Goal: Task Accomplishment & Management: Complete application form

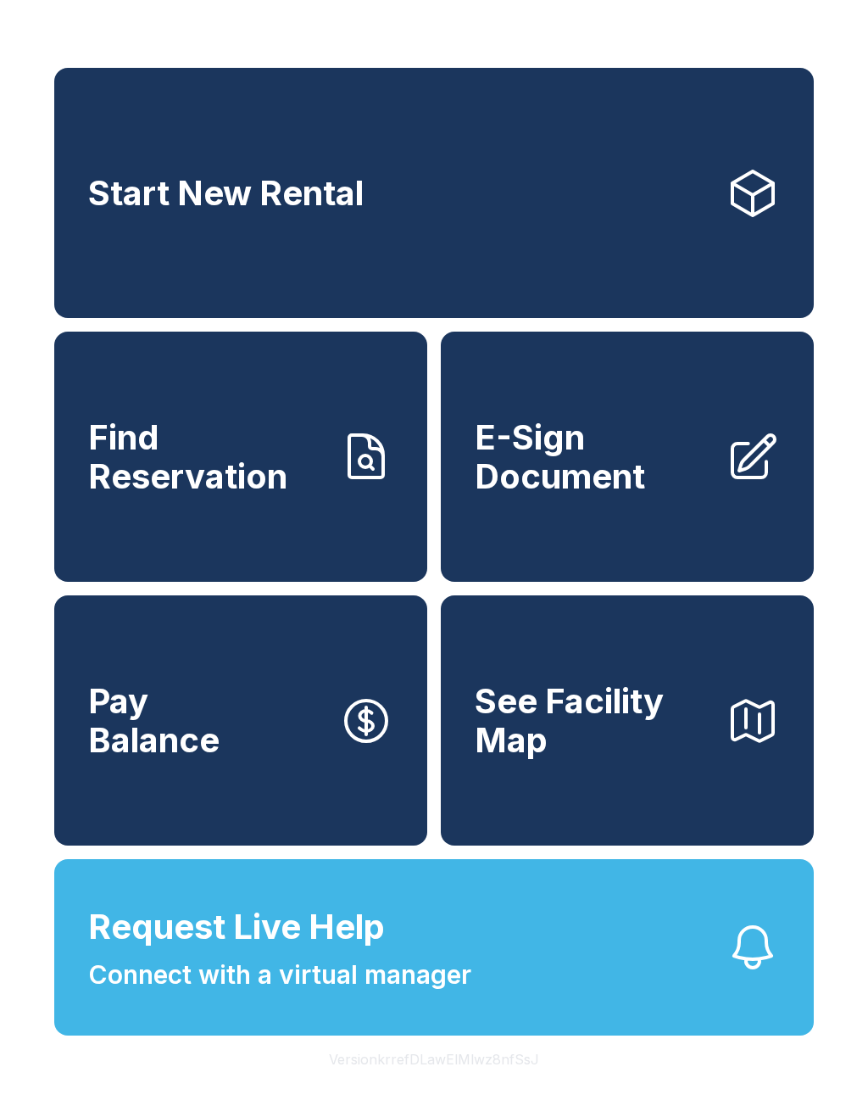
click at [319, 567] on link "Find Reservation" at bounding box center [240, 457] width 373 height 250
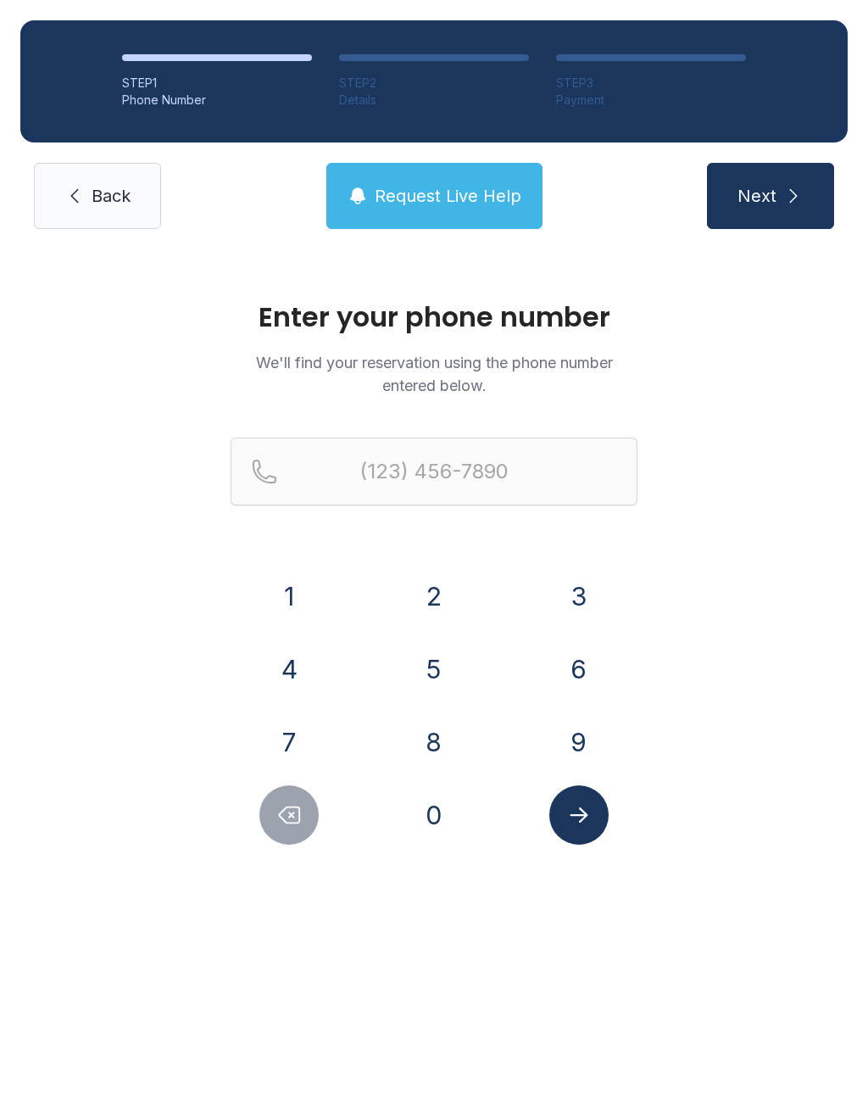
click at [592, 728] on button "9" at bounding box center [579, 741] width 59 height 59
click at [456, 830] on button "0" at bounding box center [434, 814] width 59 height 59
click at [572, 738] on button "9" at bounding box center [579, 741] width 59 height 59
click at [588, 664] on button "6" at bounding box center [579, 668] width 59 height 59
click at [302, 665] on button "4" at bounding box center [289, 668] width 59 height 59
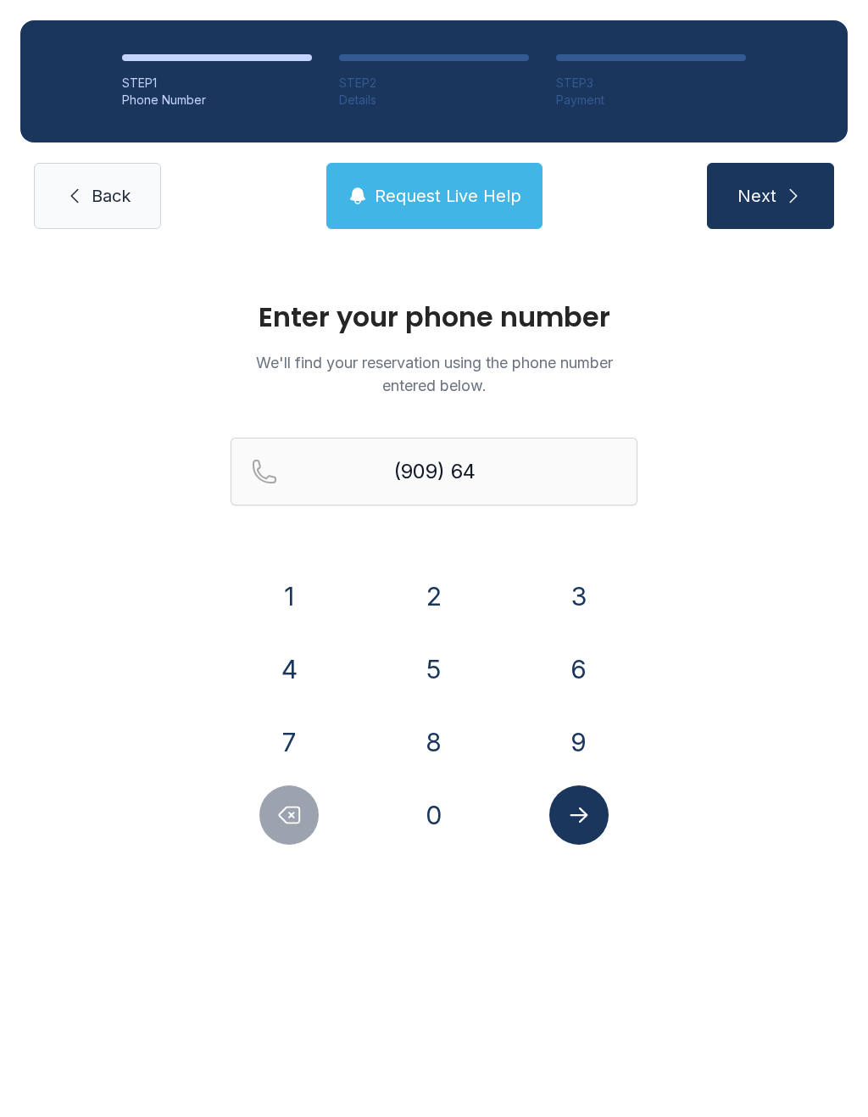
click at [289, 740] on button "7" at bounding box center [289, 741] width 59 height 59
click at [288, 739] on button "7" at bounding box center [289, 741] width 59 height 59
click at [459, 582] on button "2" at bounding box center [434, 596] width 59 height 59
click at [458, 582] on button "2" at bounding box center [434, 596] width 59 height 59
click at [589, 667] on button "6" at bounding box center [579, 668] width 59 height 59
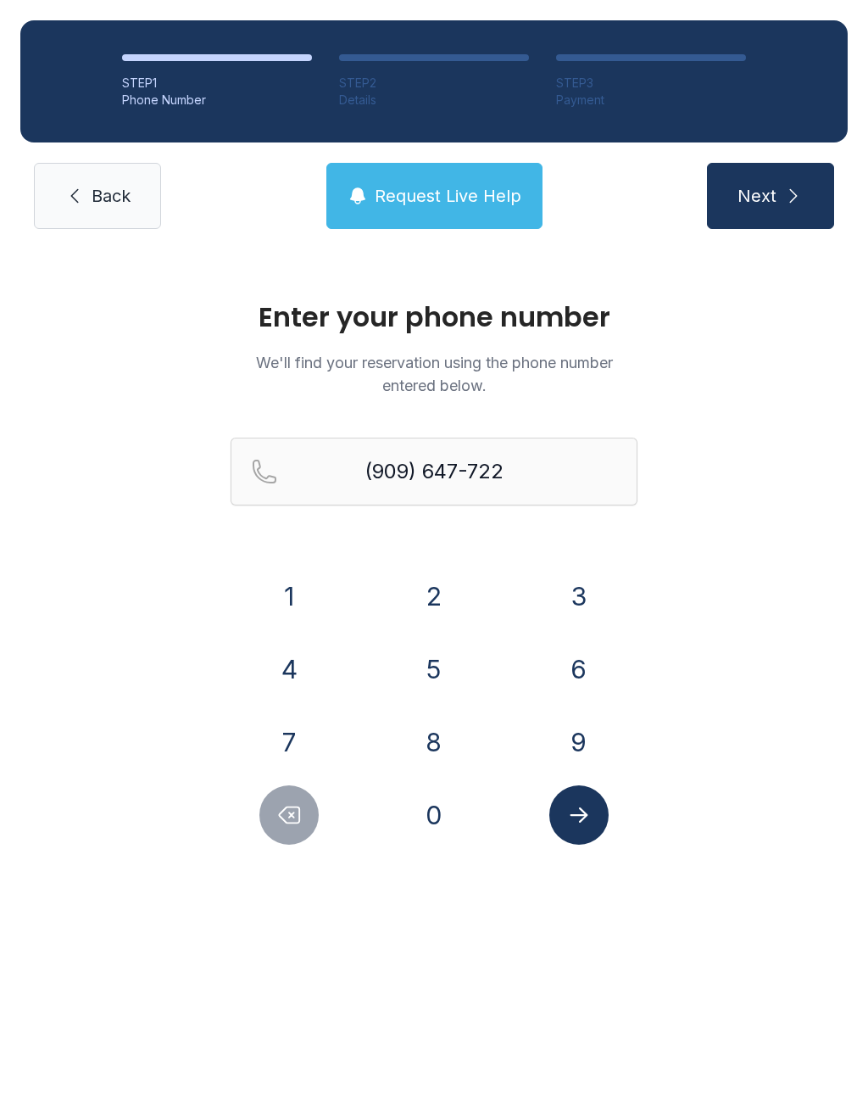
type input "[PHONE_NUMBER]"
click at [578, 828] on button "Submit lookup form" at bounding box center [579, 814] width 59 height 59
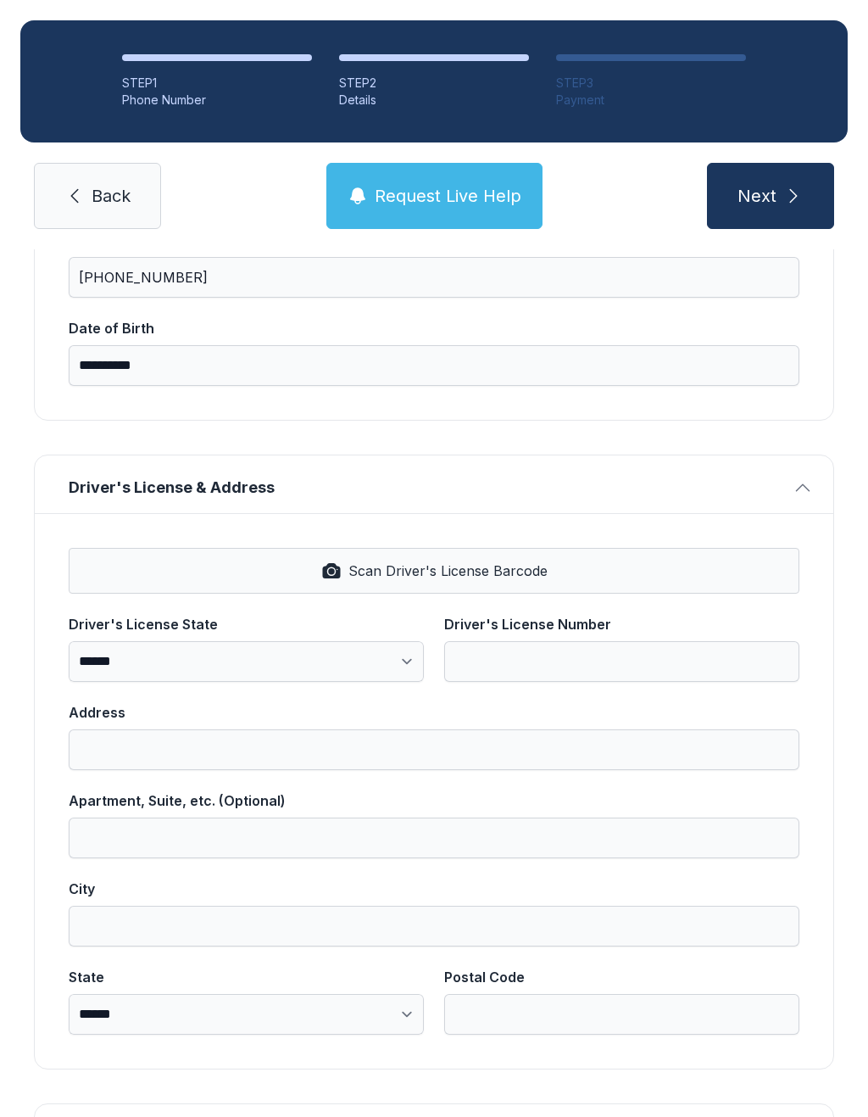
scroll to position [404, 0]
click at [505, 562] on span "Scan Driver's License Barcode" at bounding box center [448, 571] width 199 height 20
select select "**"
type input "**********"
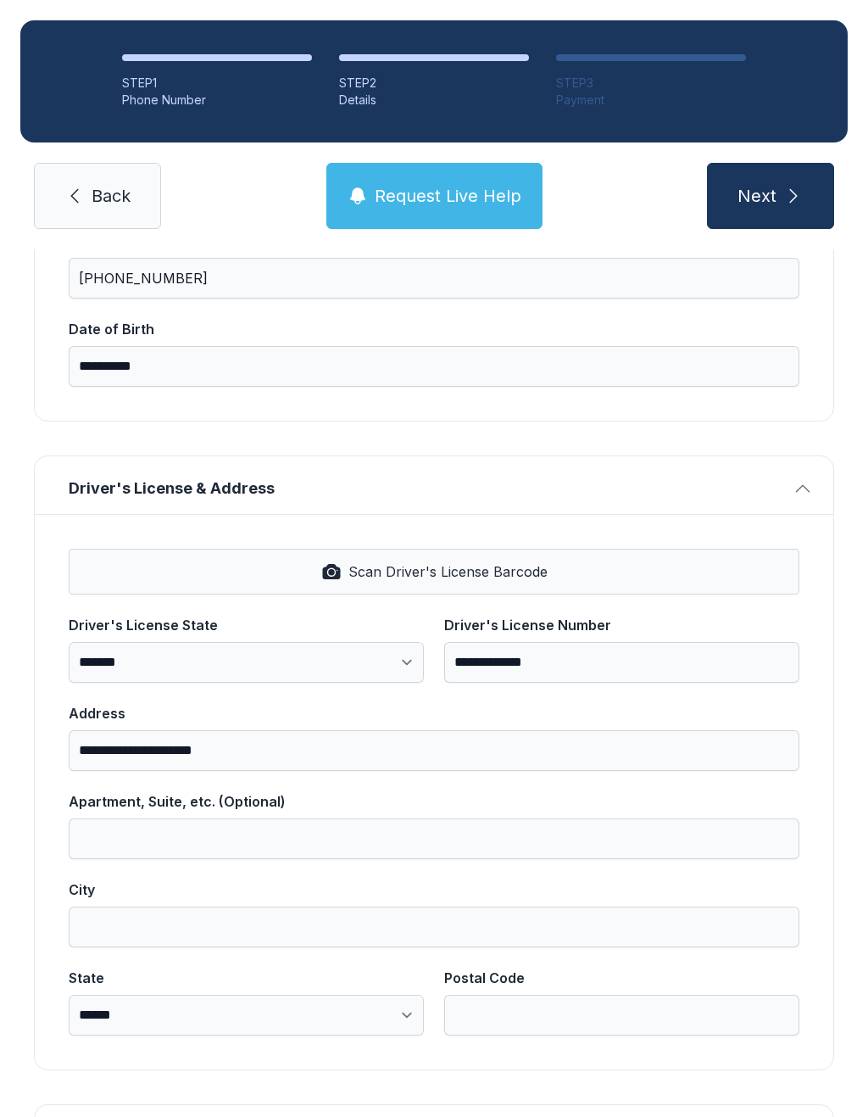
type input "********"
select select "**"
type input "*****"
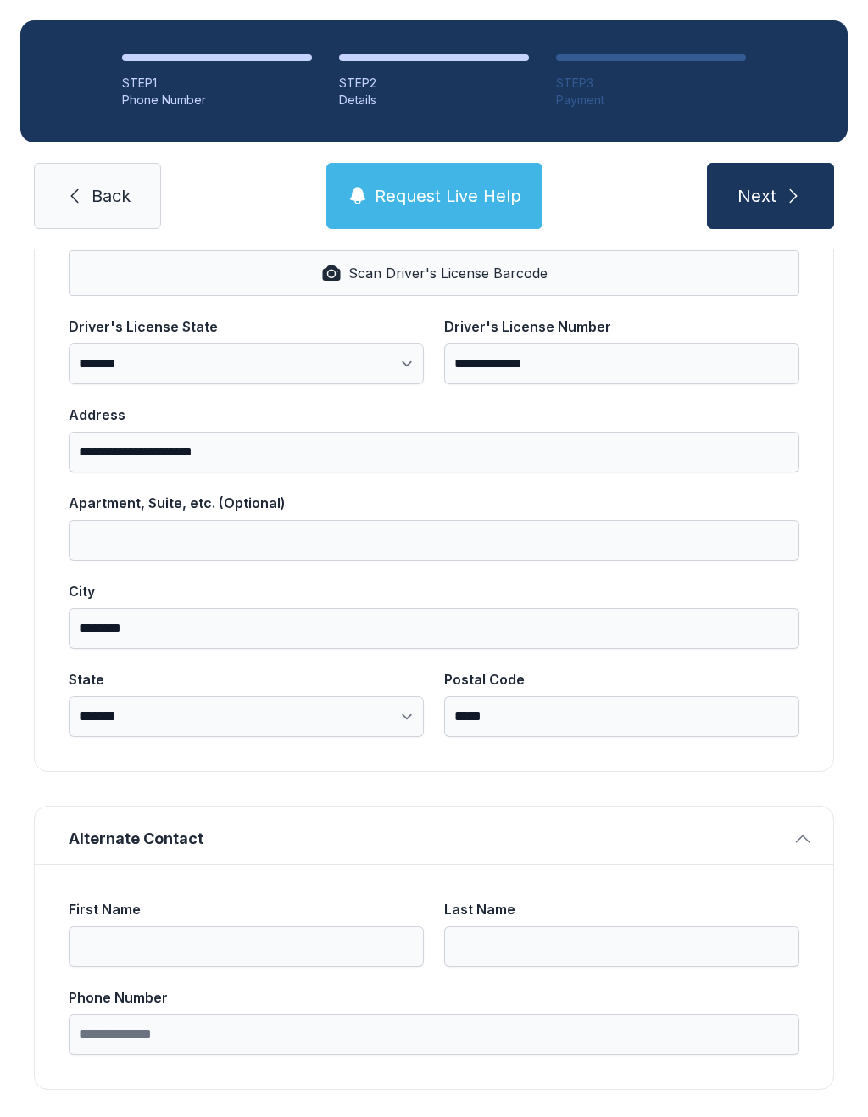
scroll to position [701, 0]
click at [793, 191] on icon "submit" at bounding box center [794, 196] width 20 height 20
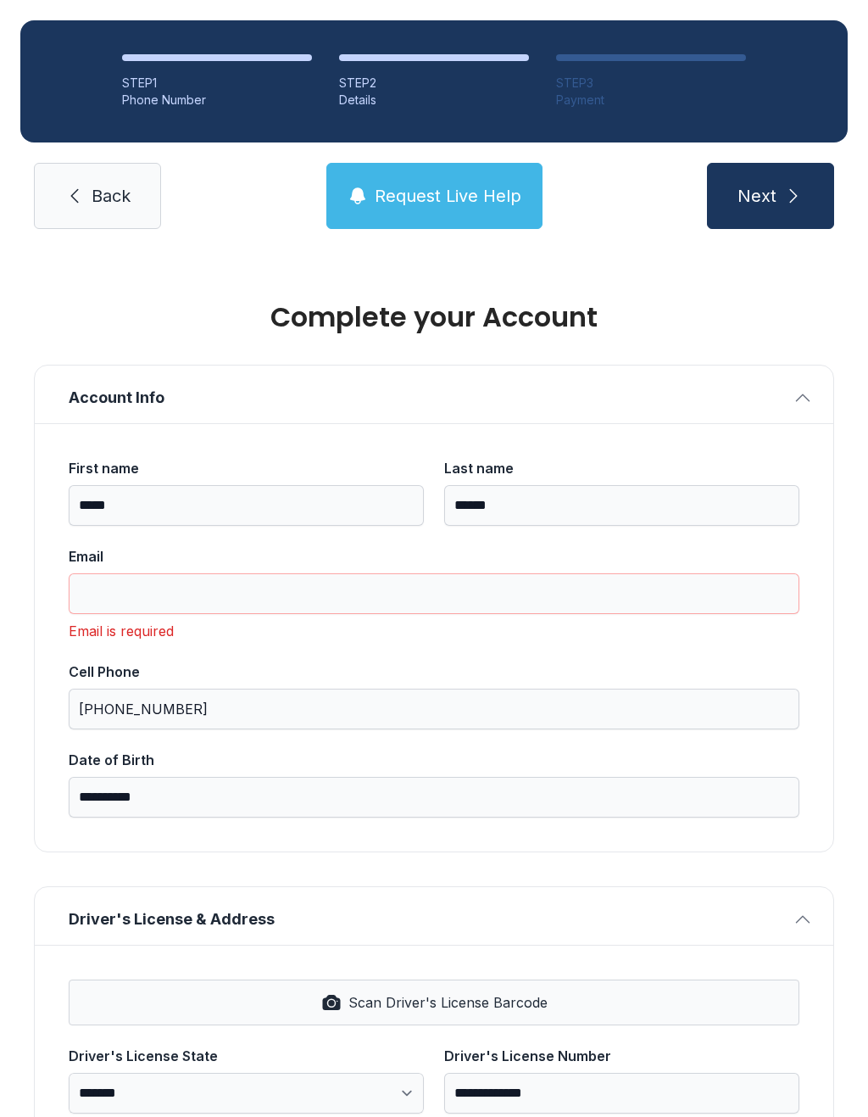
click at [193, 634] on div "Email is required" at bounding box center [434, 631] width 731 height 20
click at [222, 578] on input "Email" at bounding box center [434, 593] width 731 height 41
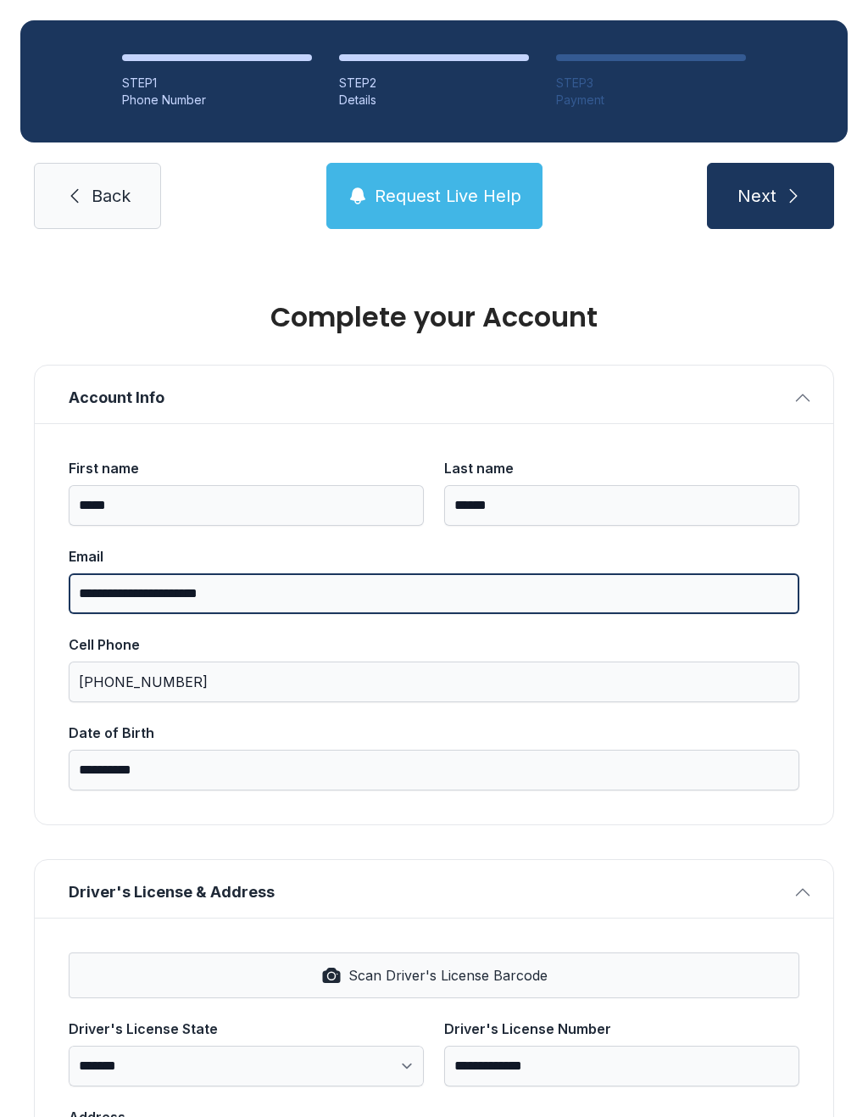
type input "**********"
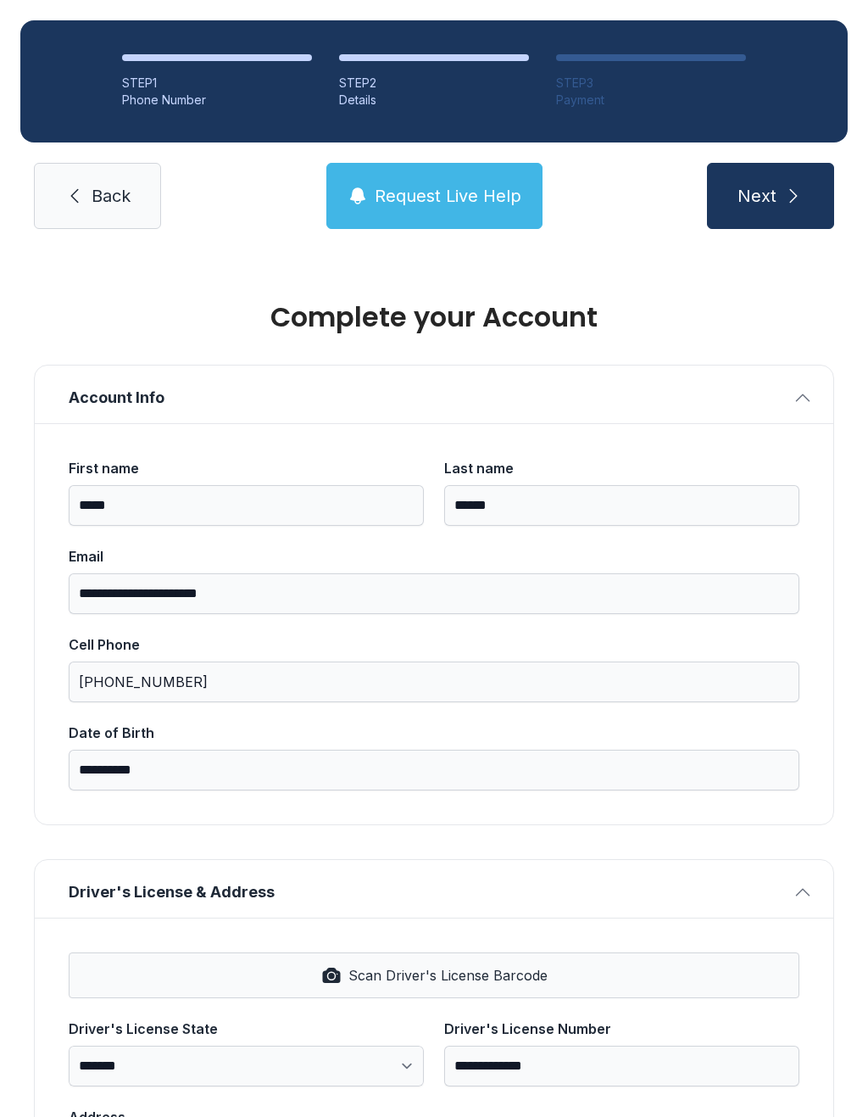
click at [807, 198] on button "Next" at bounding box center [770, 196] width 127 height 66
click at [789, 209] on button "Next" at bounding box center [770, 196] width 127 height 66
click at [770, 196] on button "Next" at bounding box center [770, 196] width 127 height 66
click at [764, 190] on span "Next" at bounding box center [757, 196] width 39 height 24
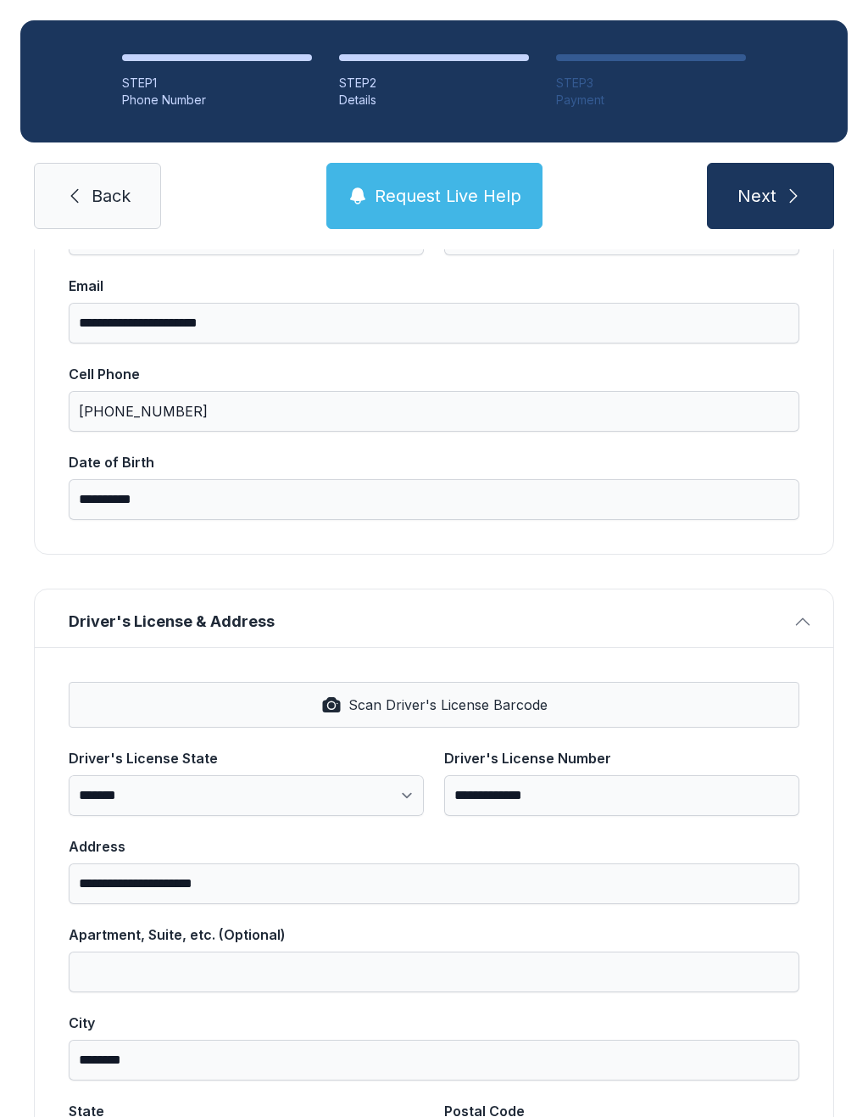
scroll to position [269, 0]
click at [770, 197] on span "Next" at bounding box center [757, 196] width 39 height 24
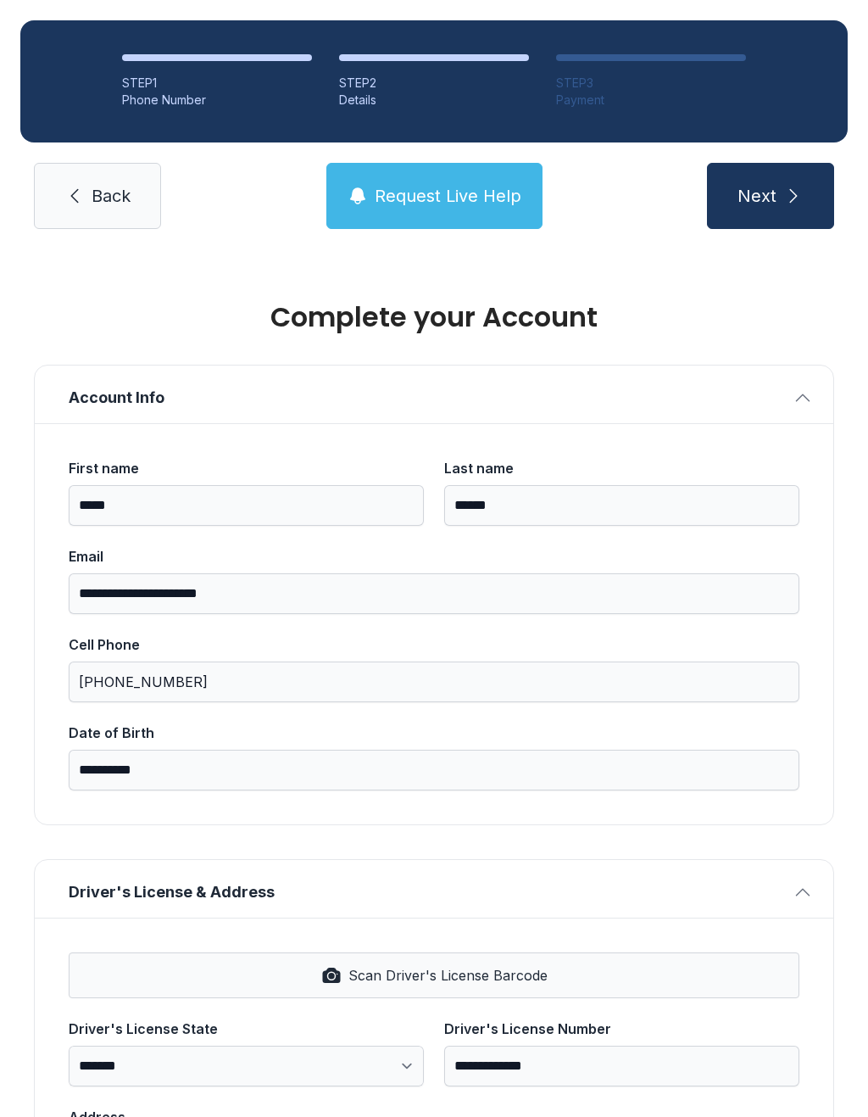
scroll to position [-1, 0]
click at [766, 187] on span "Next" at bounding box center [757, 196] width 39 height 24
click at [779, 183] on button "Next" at bounding box center [770, 196] width 127 height 66
click at [783, 185] on button "Next" at bounding box center [770, 196] width 127 height 66
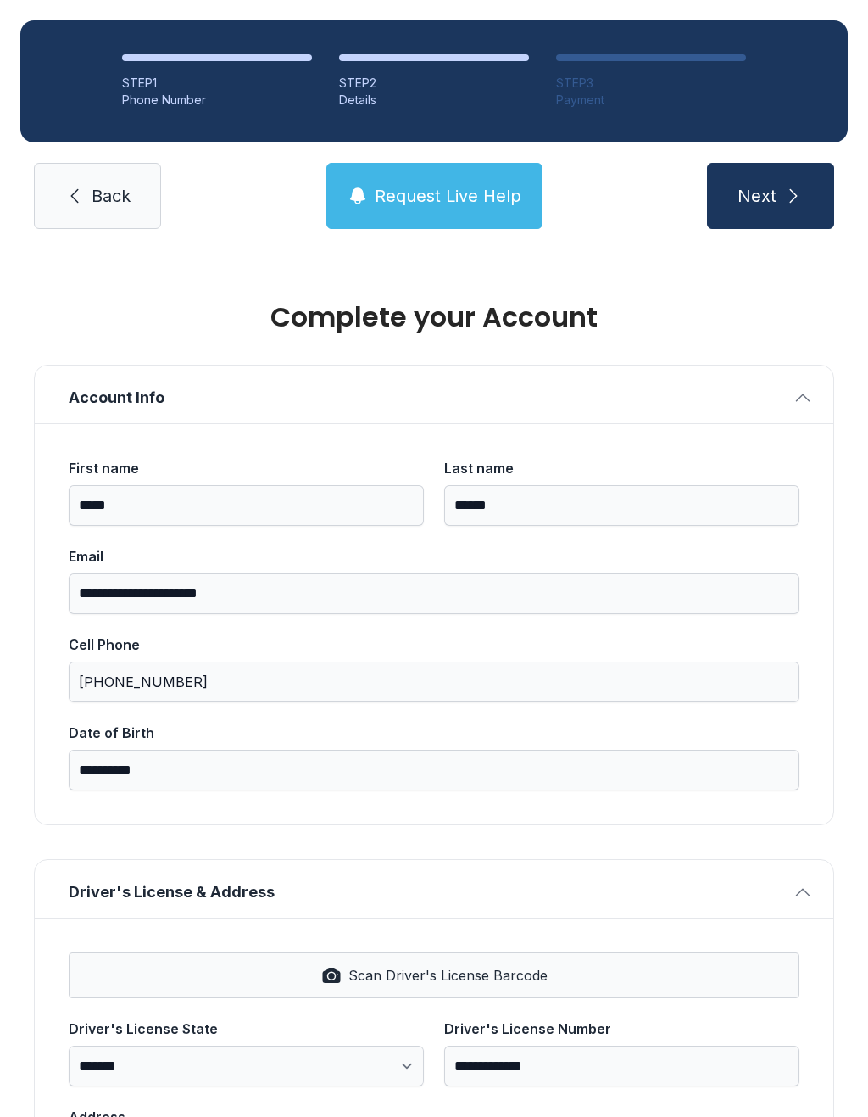
click at [782, 184] on button "Next" at bounding box center [770, 196] width 127 height 66
type input "*"
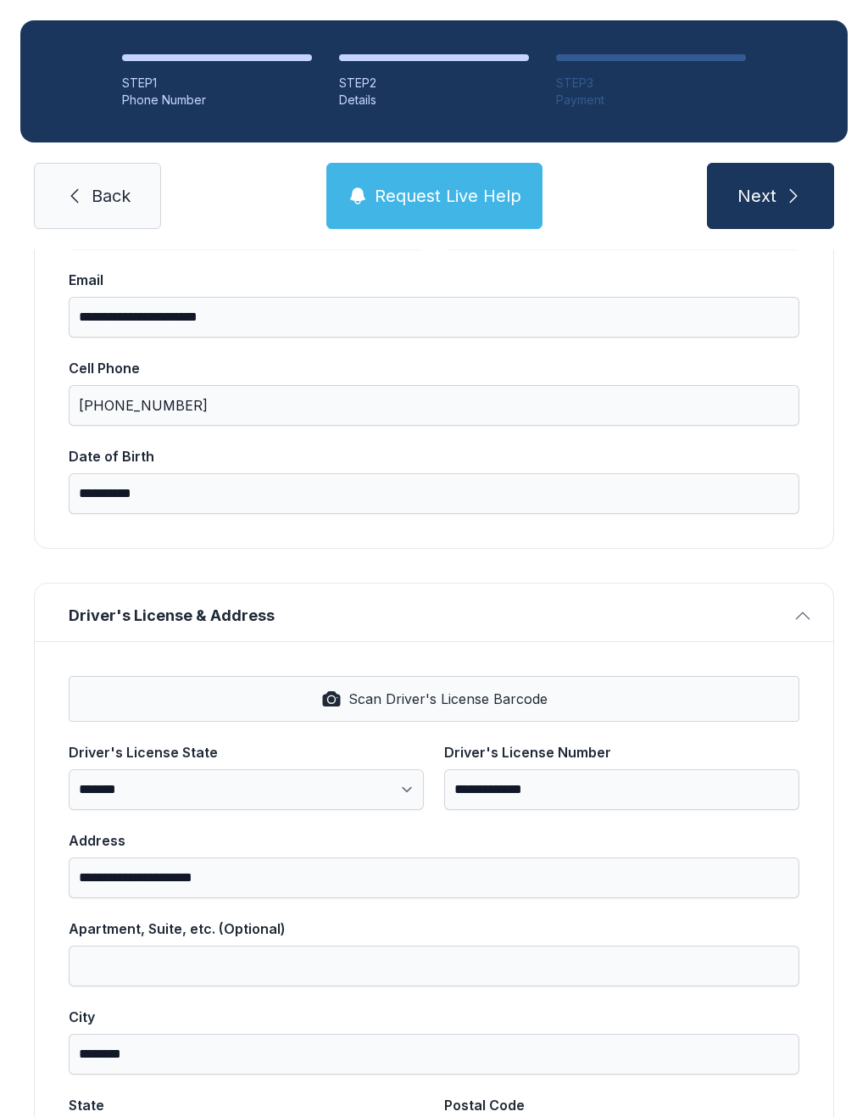
scroll to position [291, 0]
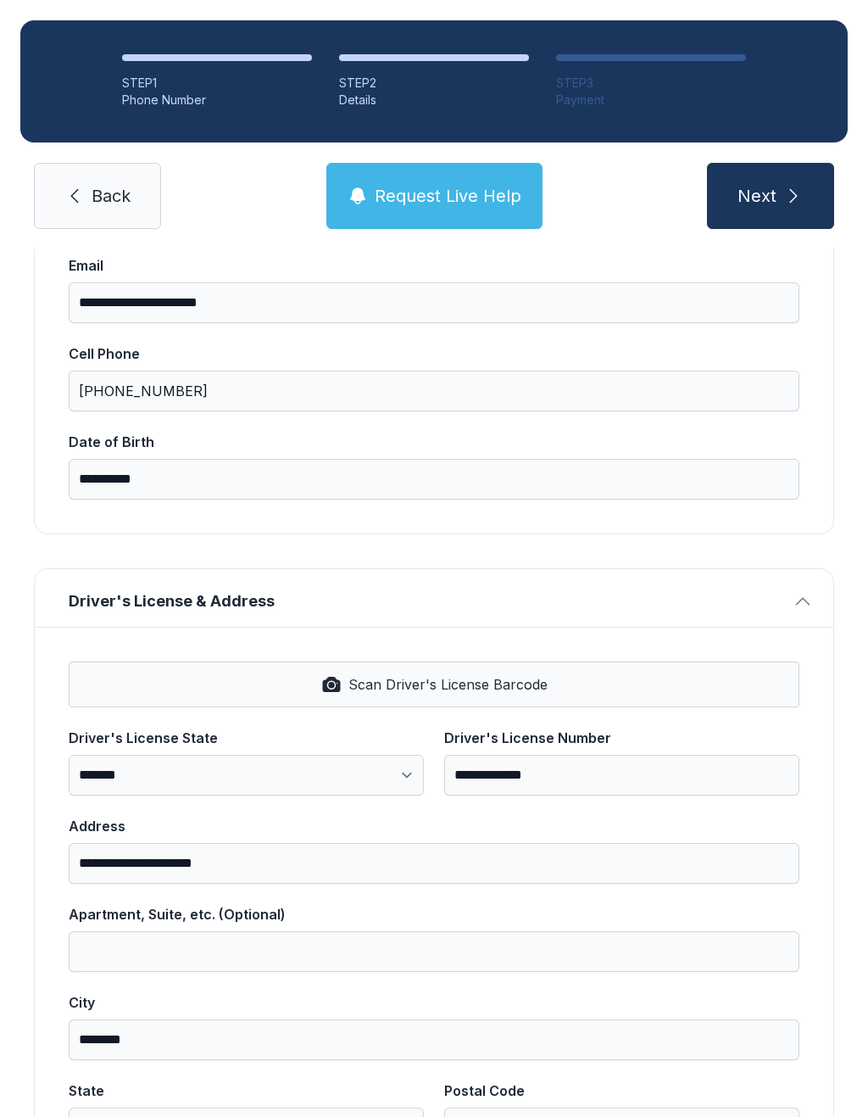
click at [770, 196] on button "Next" at bounding box center [770, 196] width 127 height 66
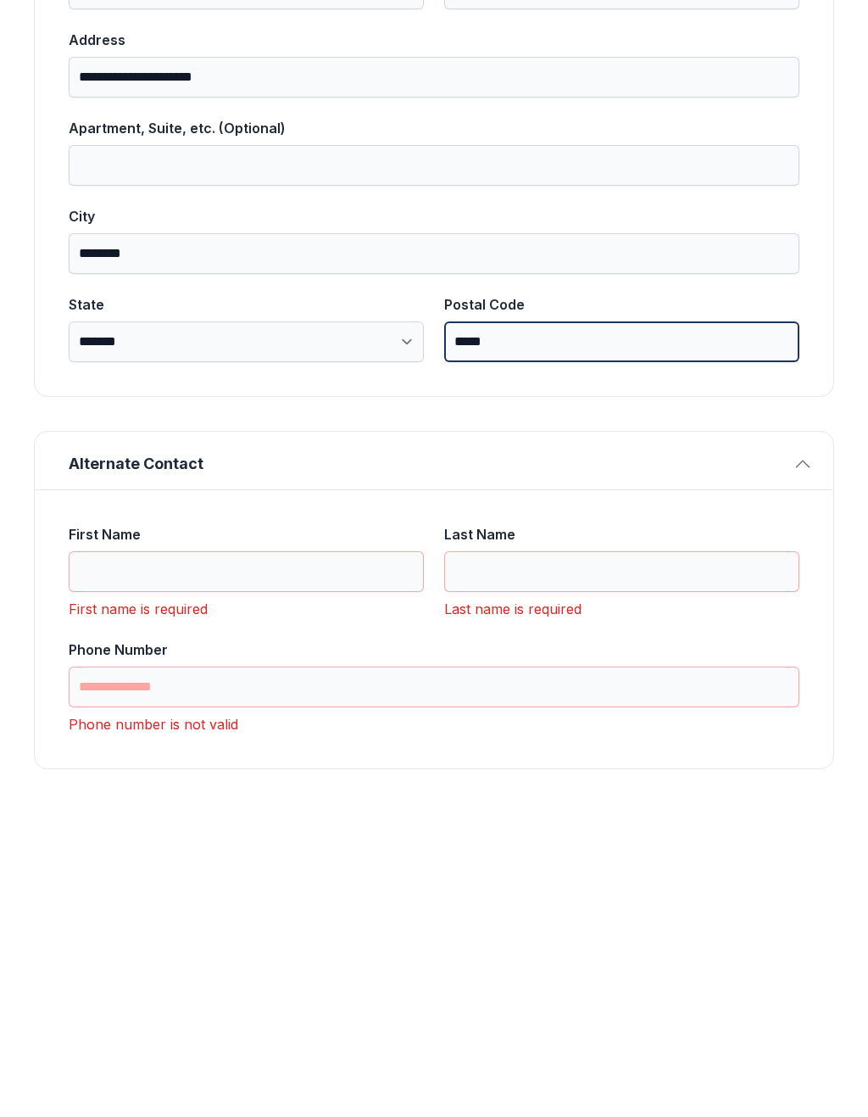
scroll to position [756, 0]
click at [222, 873] on input "First Name" at bounding box center [246, 893] width 355 height 41
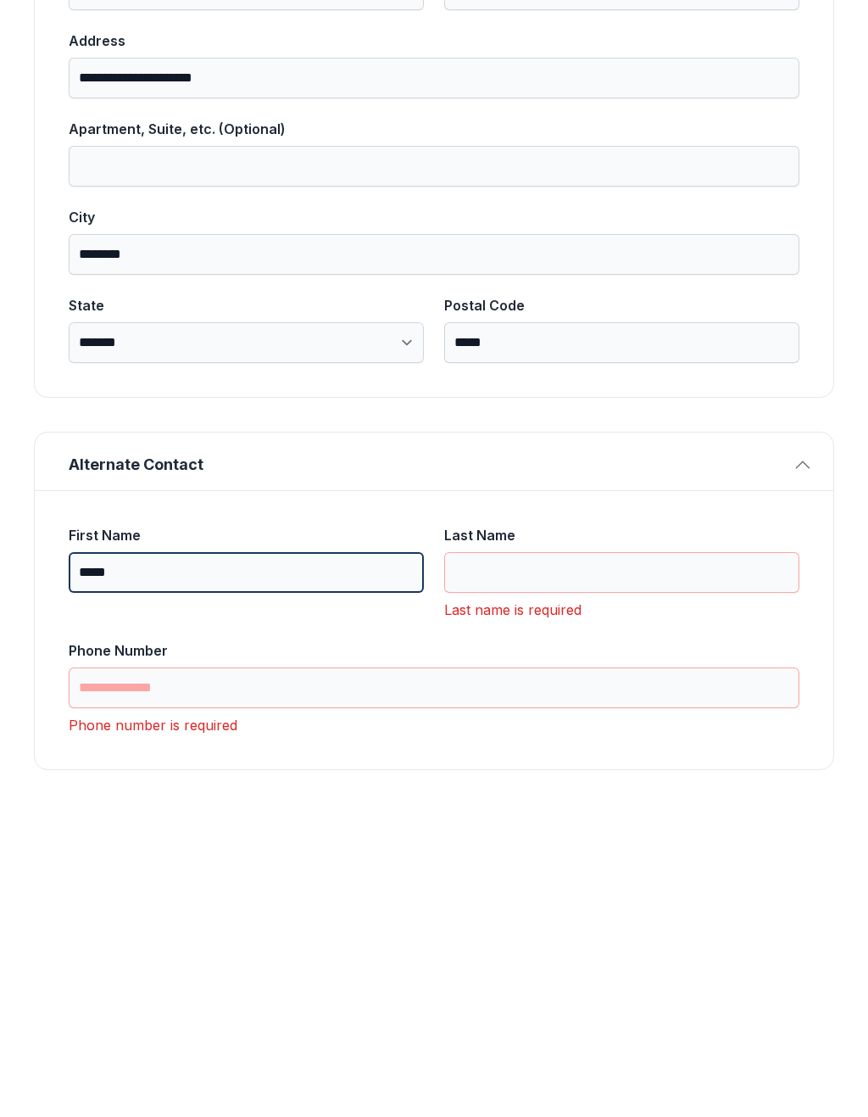
type input "*****"
click at [539, 873] on input "Last Name" at bounding box center [621, 893] width 355 height 41
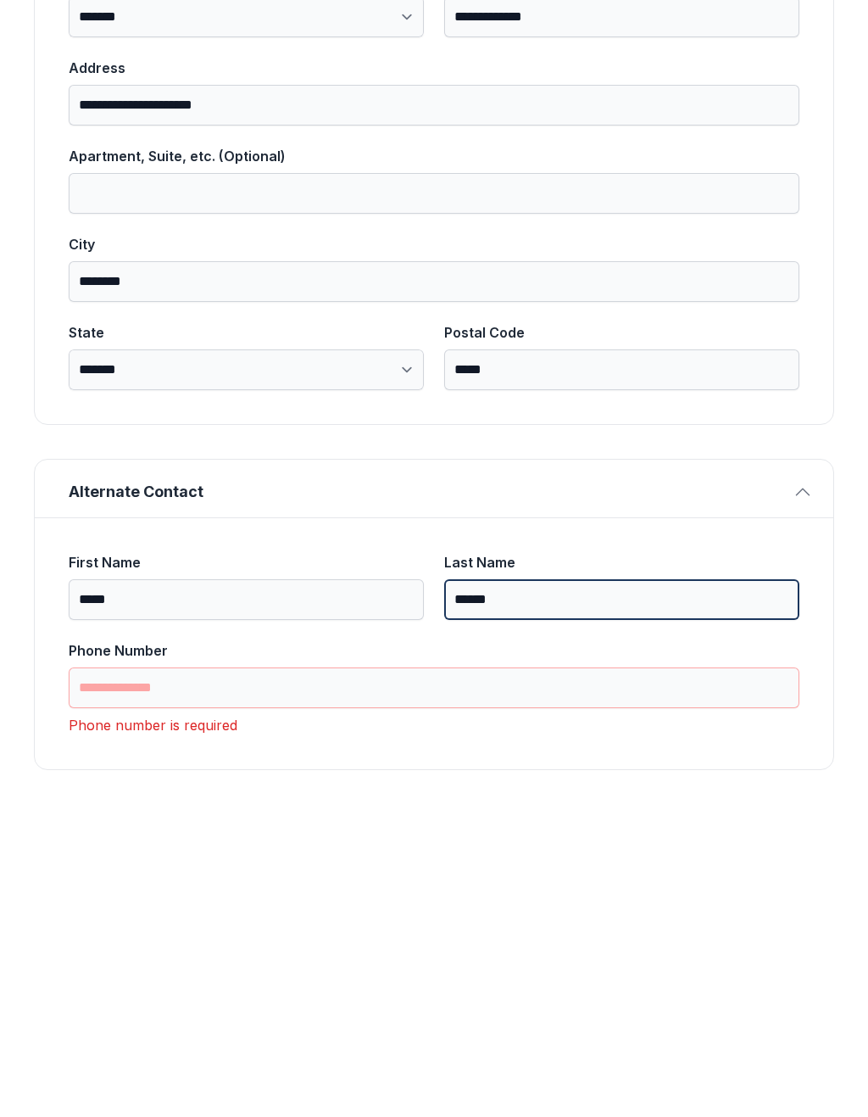
type input "******"
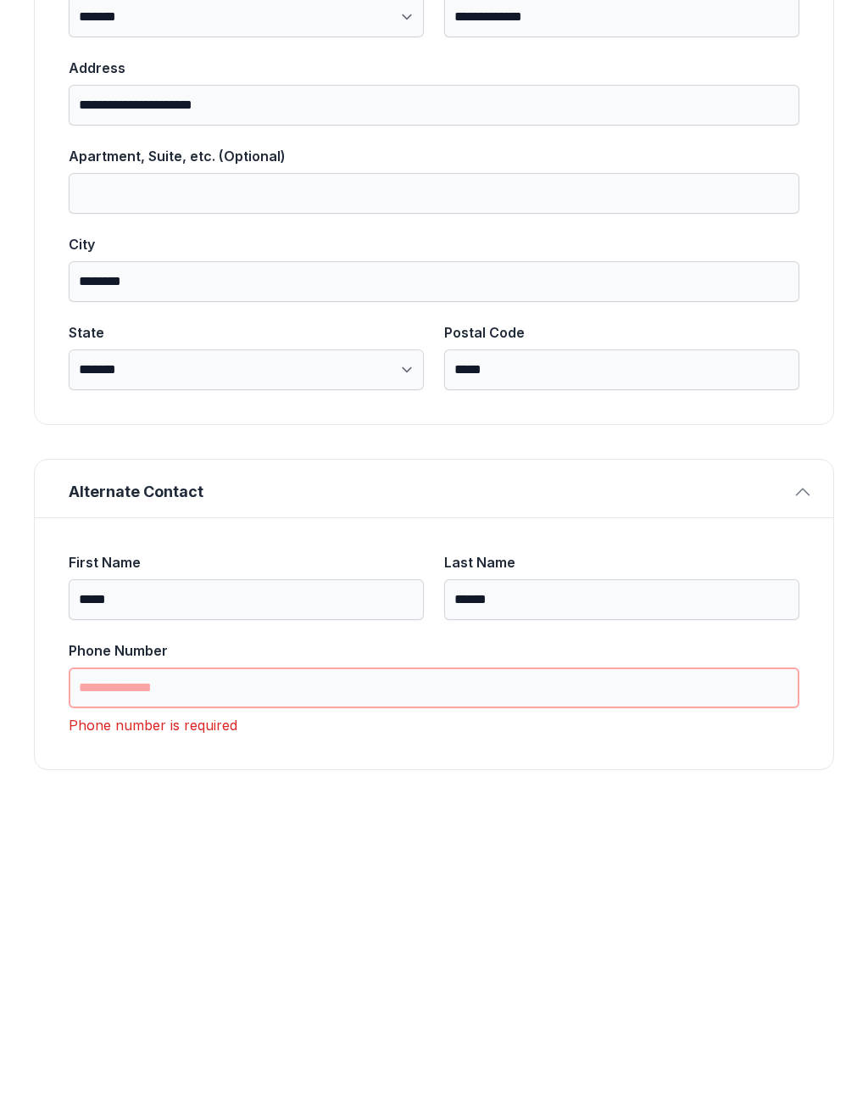
click at [182, 988] on input "Phone Number" at bounding box center [434, 1008] width 731 height 41
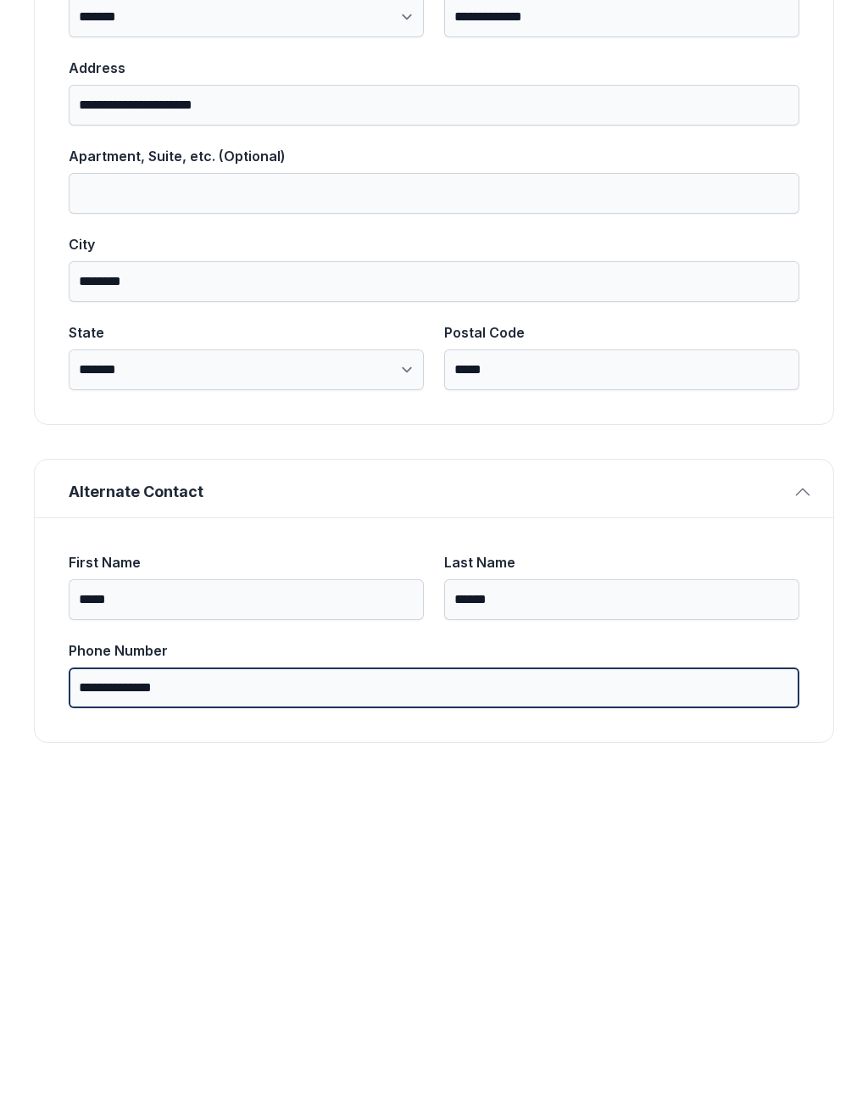
scroll to position [701, 0]
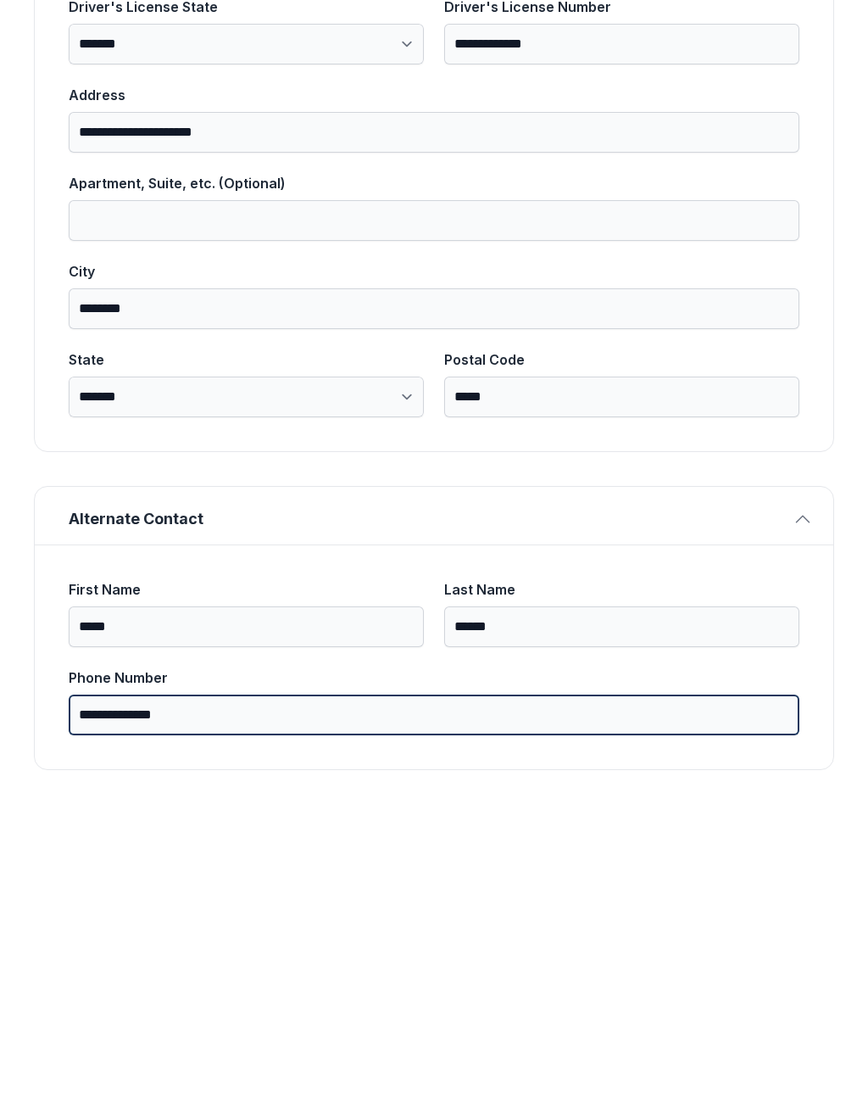
type input "**********"
click at [770, 163] on button "Next" at bounding box center [770, 196] width 127 height 66
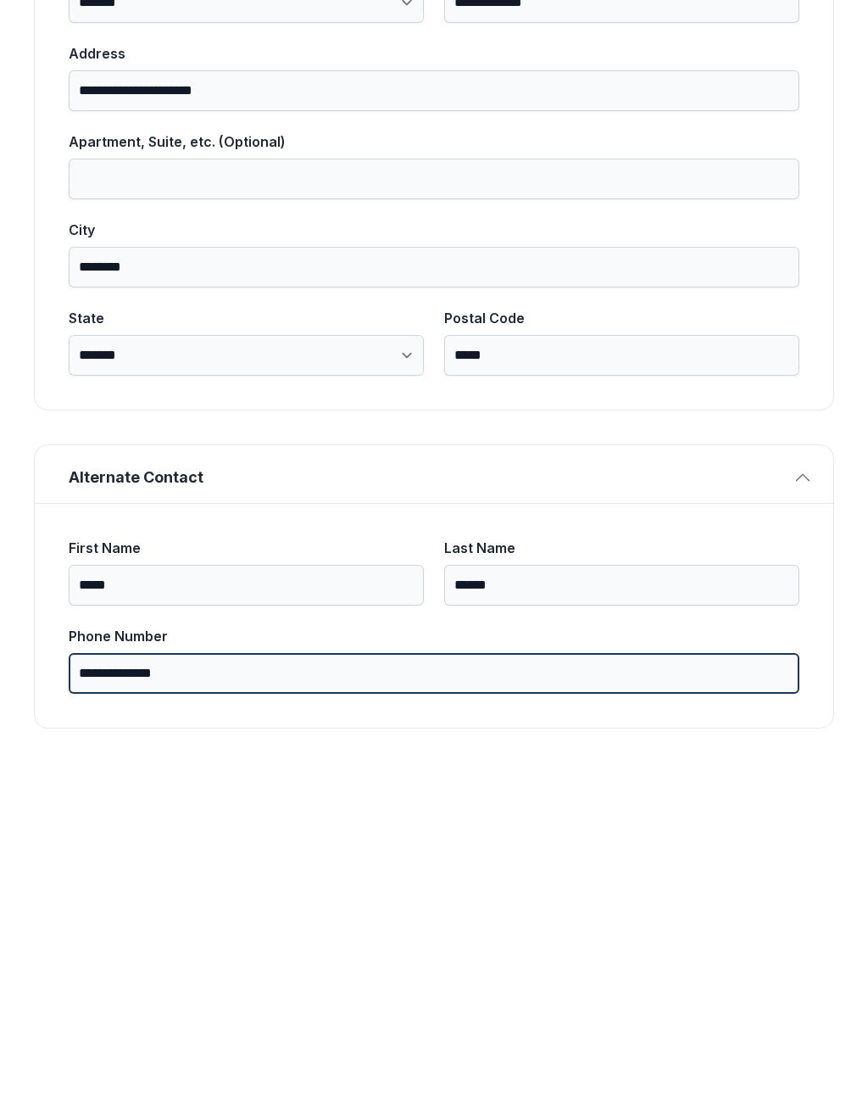
scroll to position [0, 0]
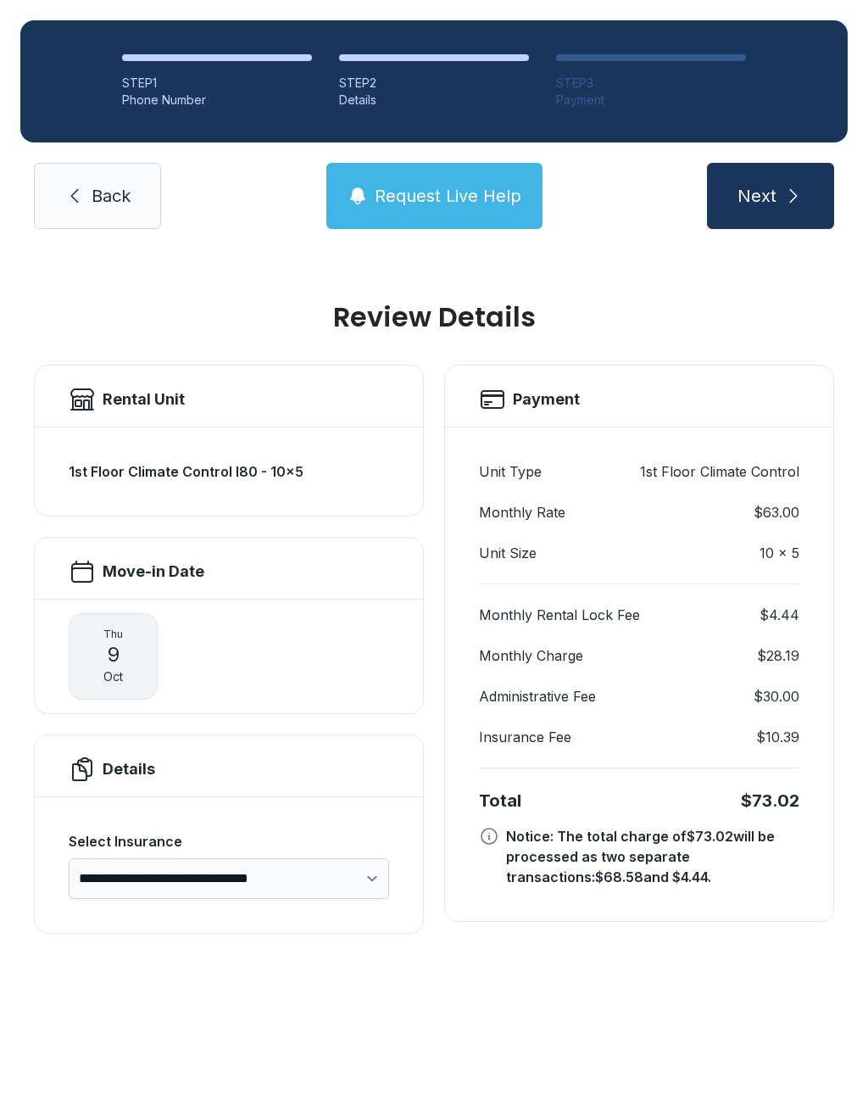
click at [783, 163] on button "Next" at bounding box center [770, 196] width 127 height 66
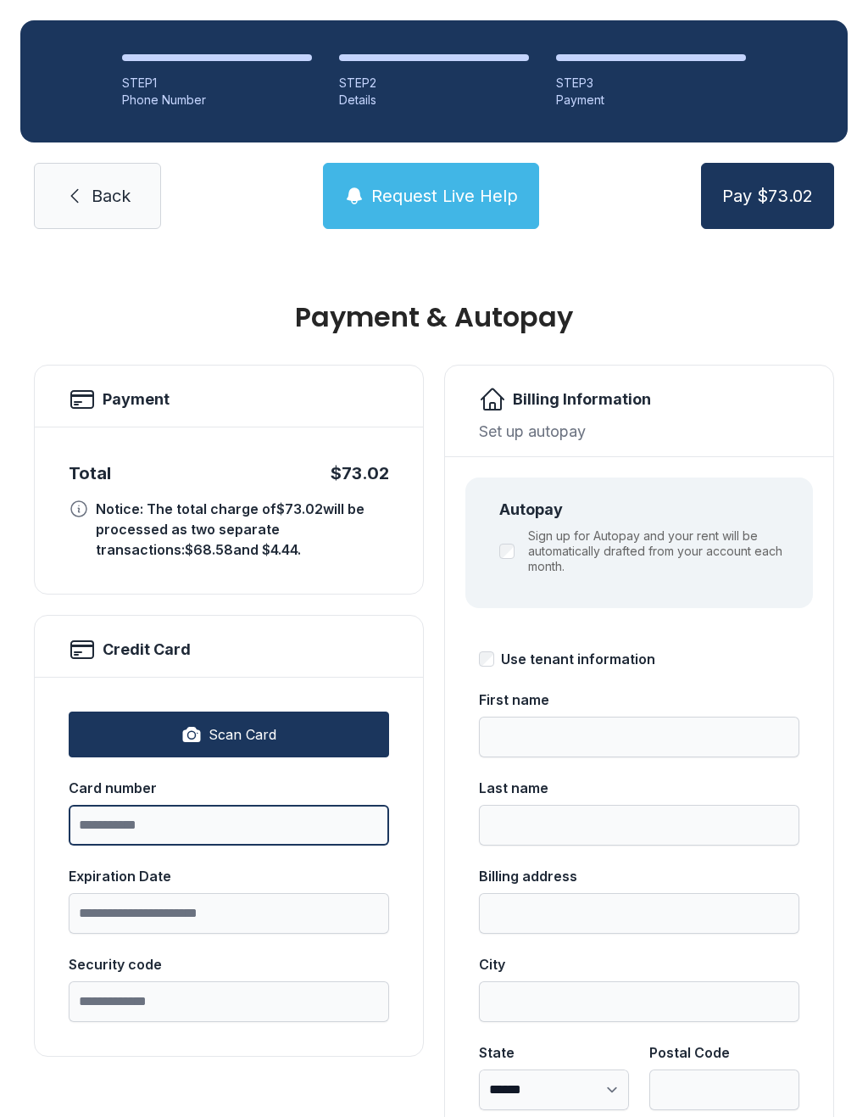
click at [236, 810] on input "Card number" at bounding box center [229, 825] width 321 height 41
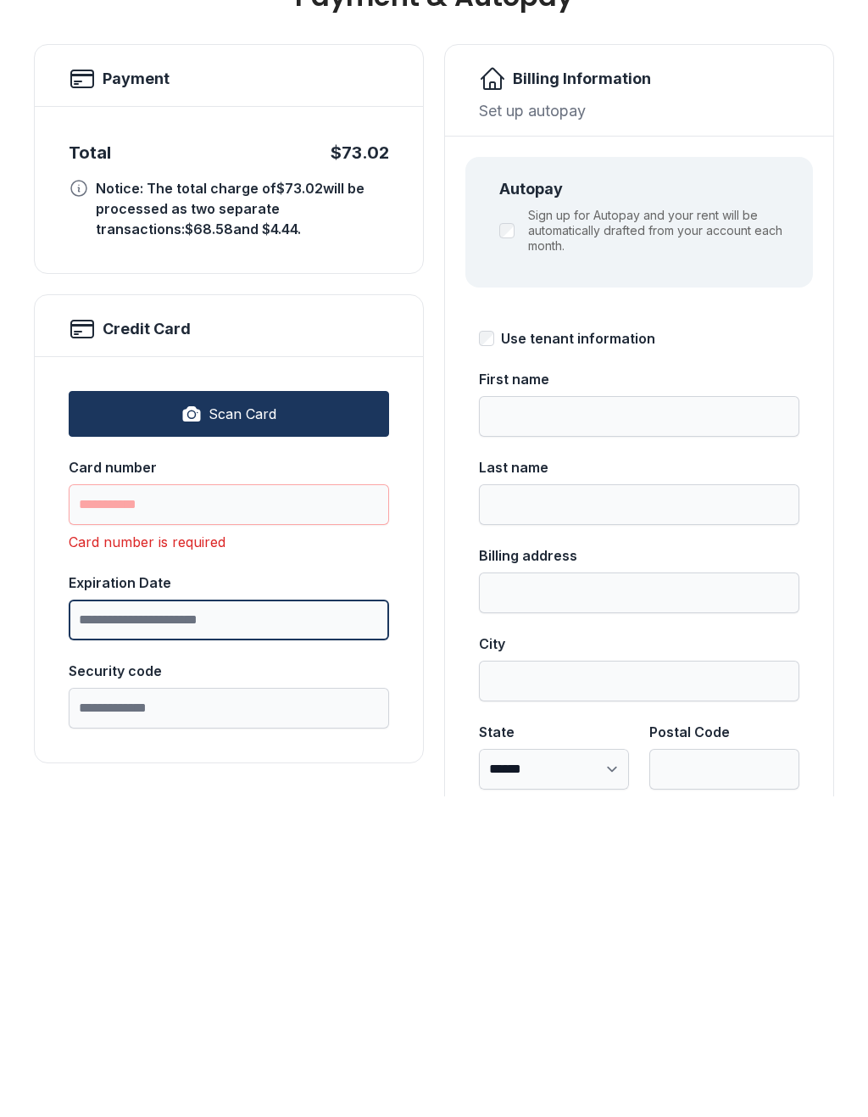
click at [768, 163] on button "Pay $73.02" at bounding box center [767, 196] width 133 height 66
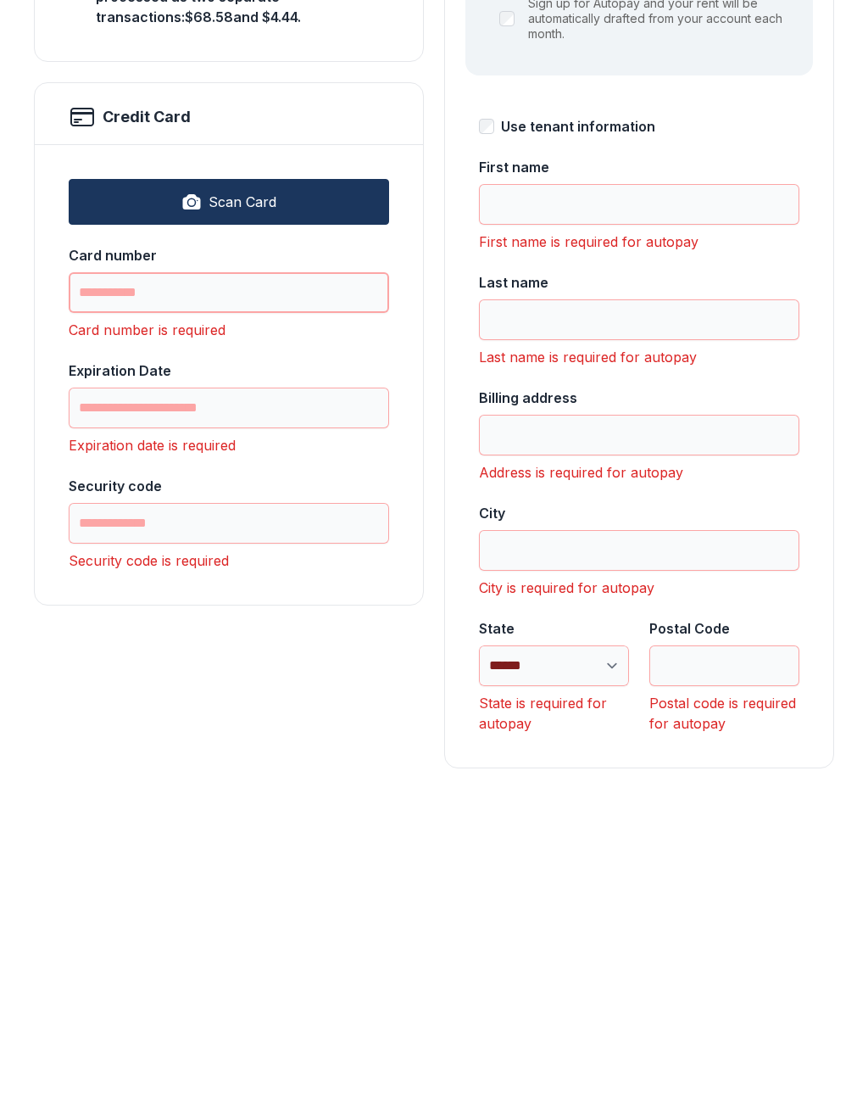
scroll to position [210, 0]
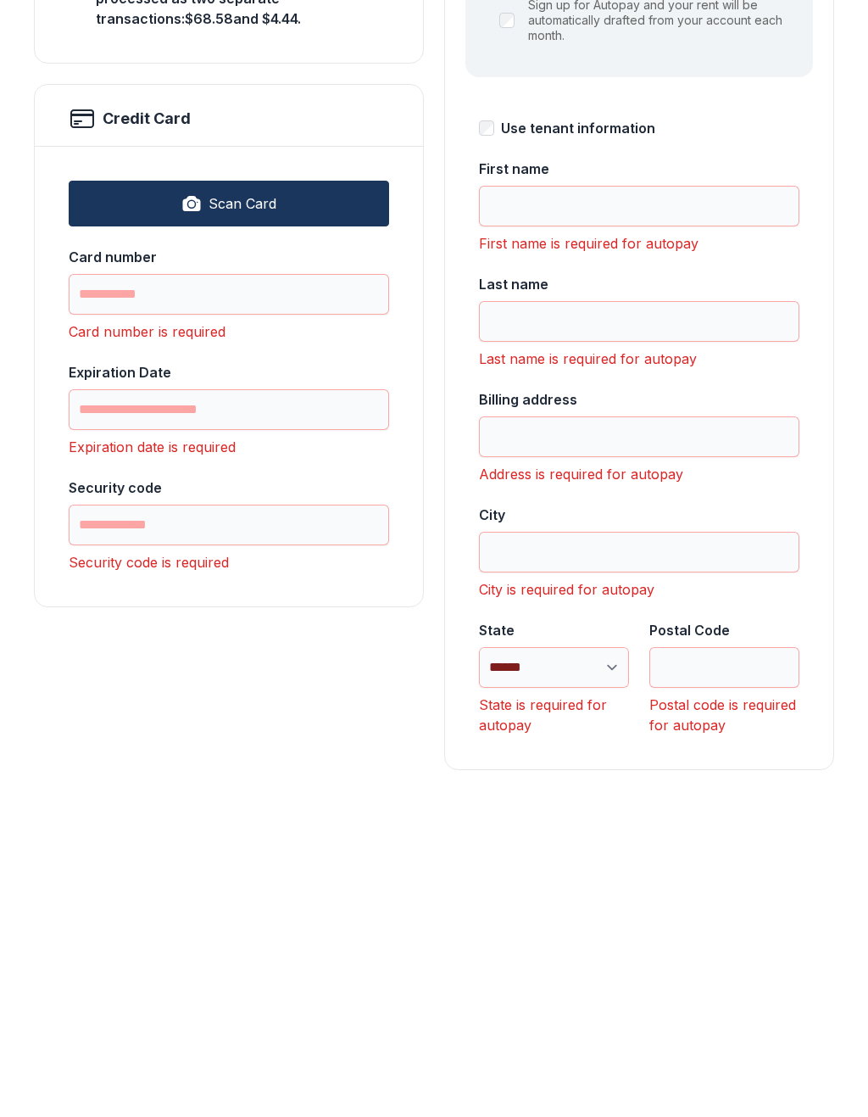
click at [9, 796] on div "**********" at bounding box center [434, 599] width 868 height 1120
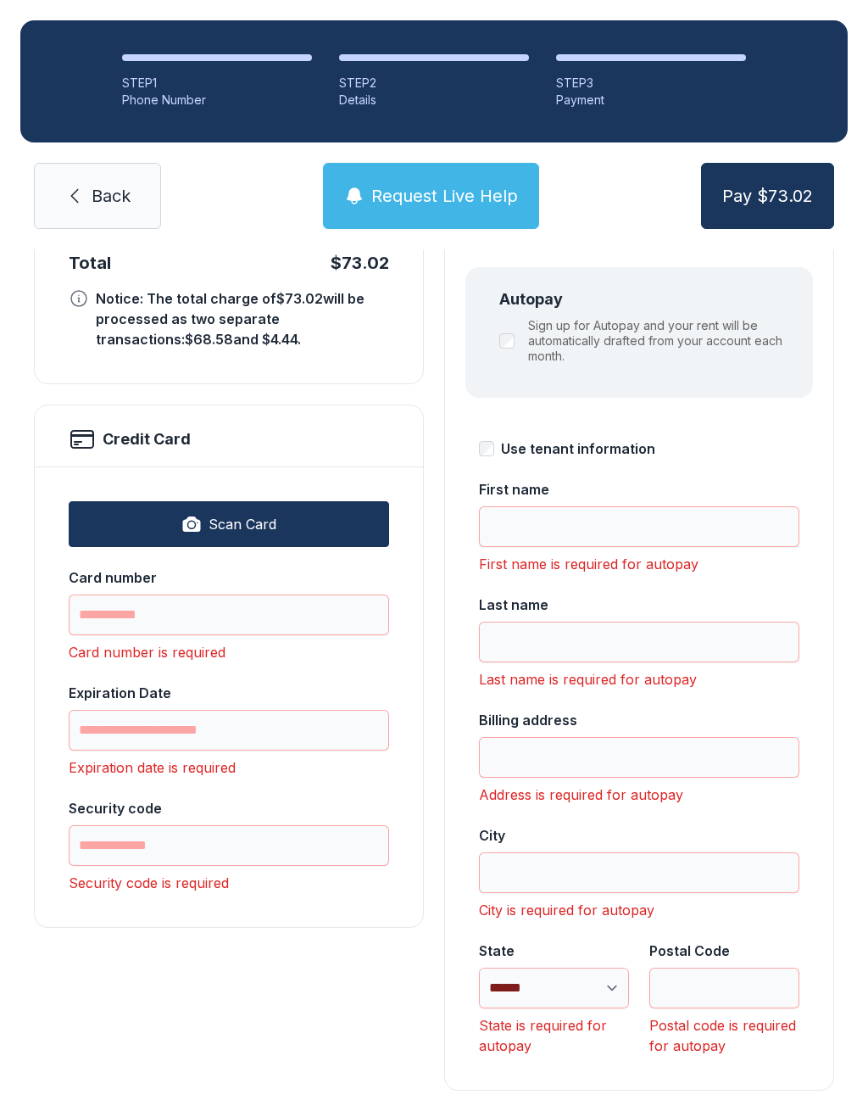
click at [117, 184] on span "Back" at bounding box center [111, 196] width 39 height 24
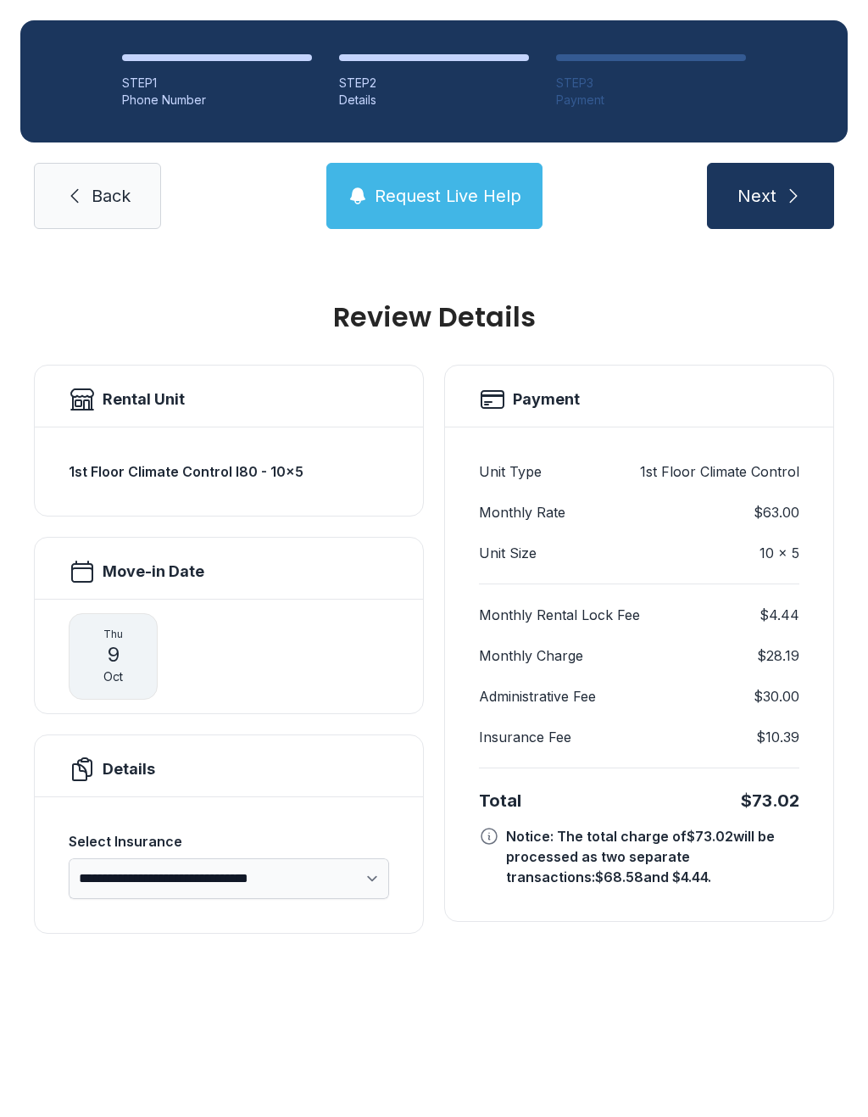
click at [114, 194] on span "Back" at bounding box center [111, 196] width 39 height 24
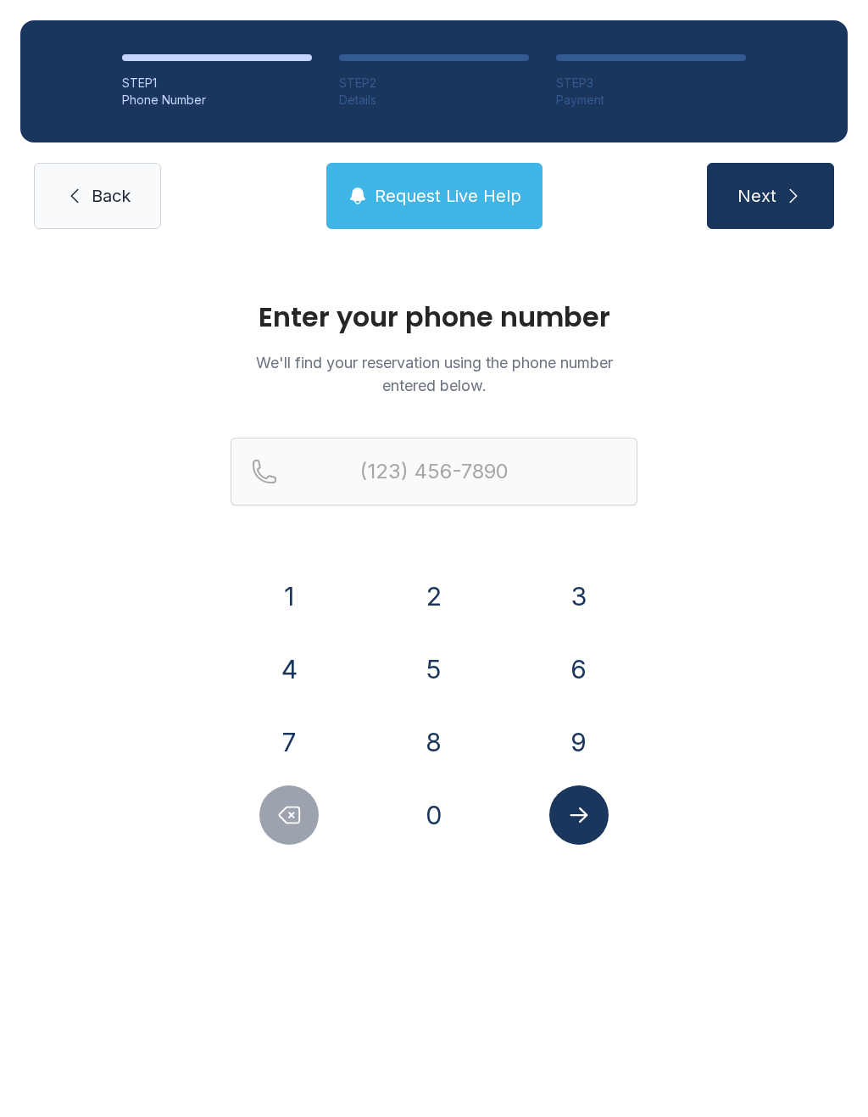
click at [114, 204] on span "Back" at bounding box center [111, 196] width 39 height 24
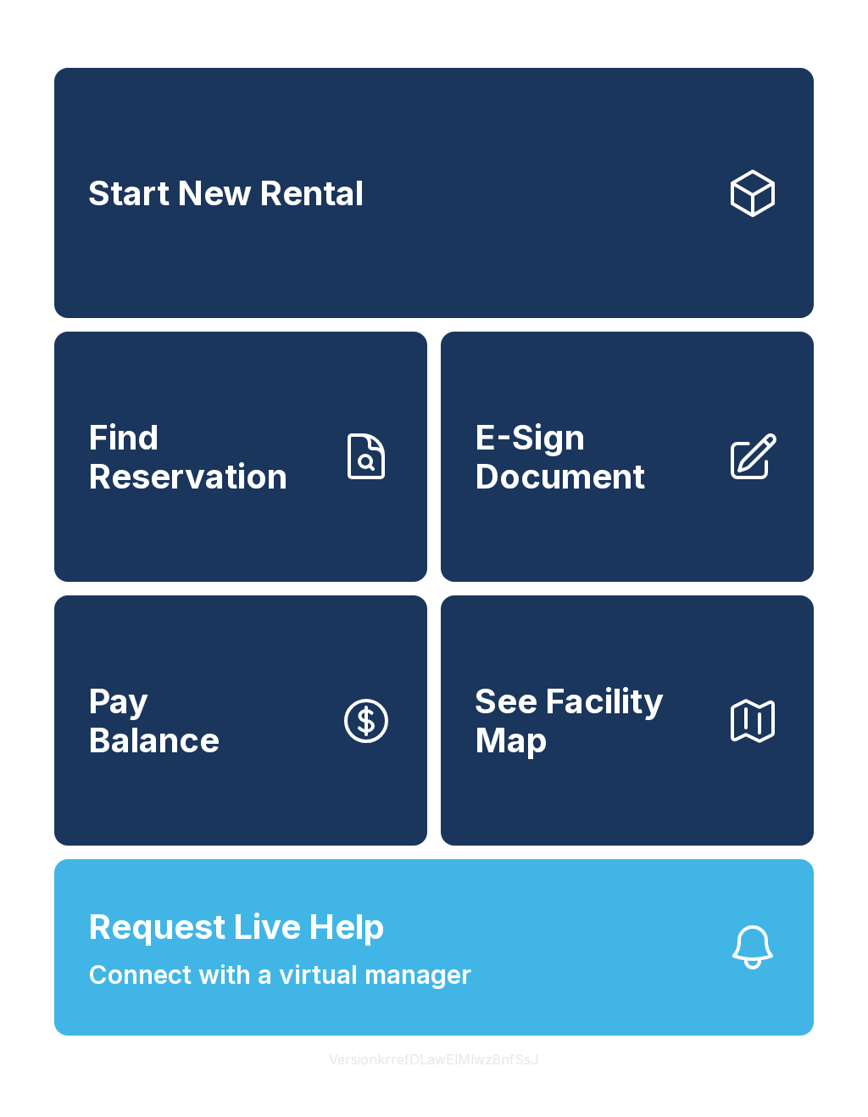
click at [595, 495] on span "E-Sign Document" at bounding box center [593, 456] width 237 height 77
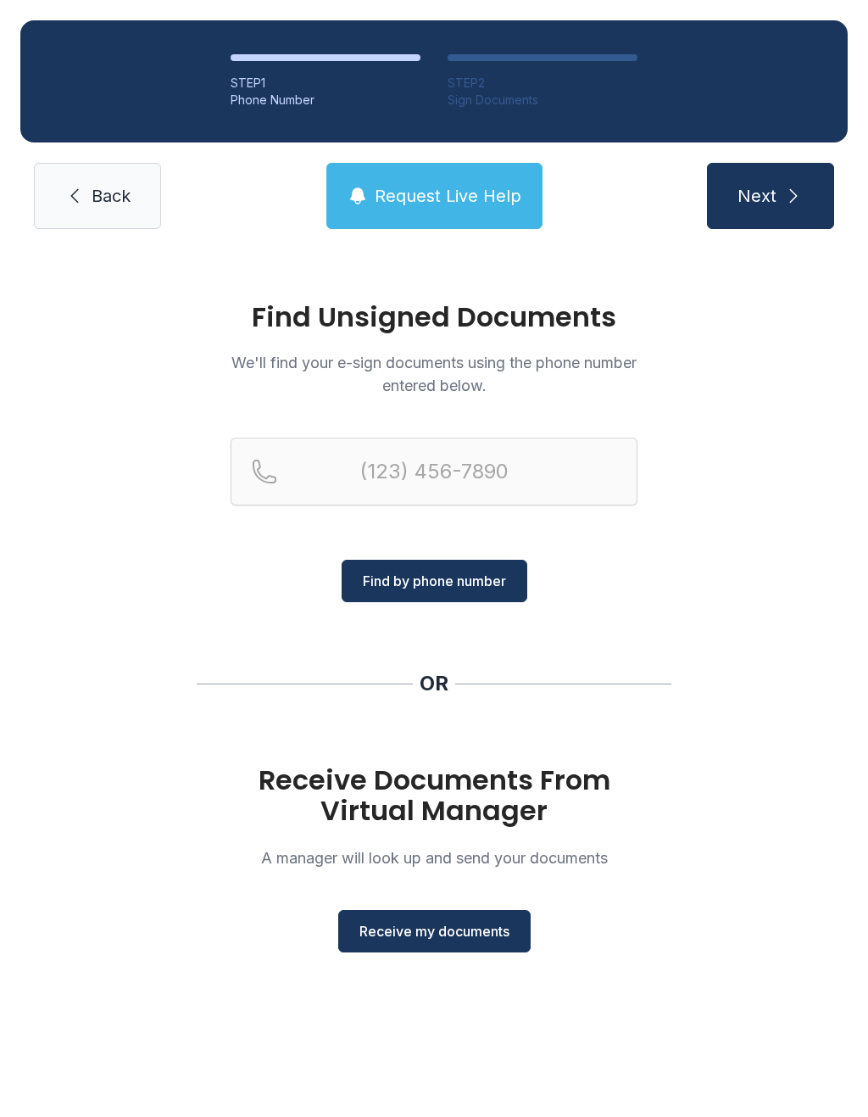
click at [456, 938] on span "Receive my documents" at bounding box center [435, 931] width 150 height 20
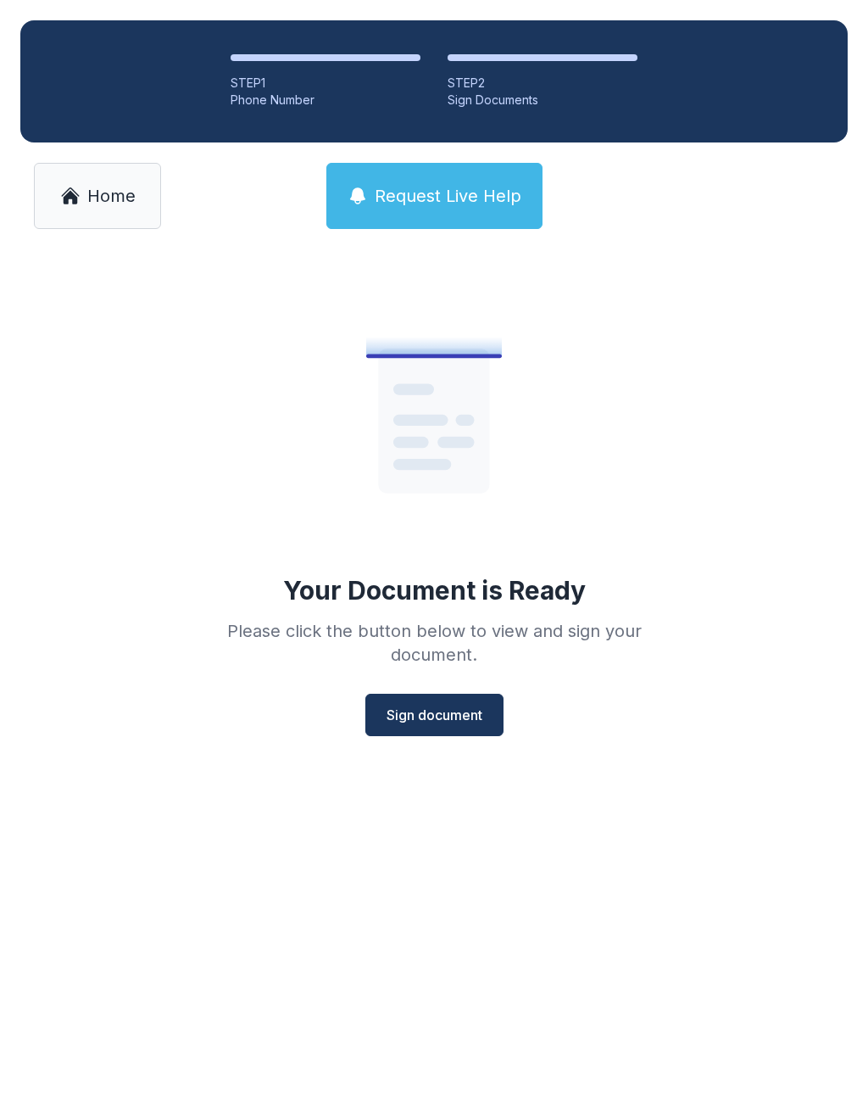
click at [448, 726] on button "Sign document" at bounding box center [435, 715] width 138 height 42
click at [108, 191] on span "Home" at bounding box center [111, 196] width 48 height 24
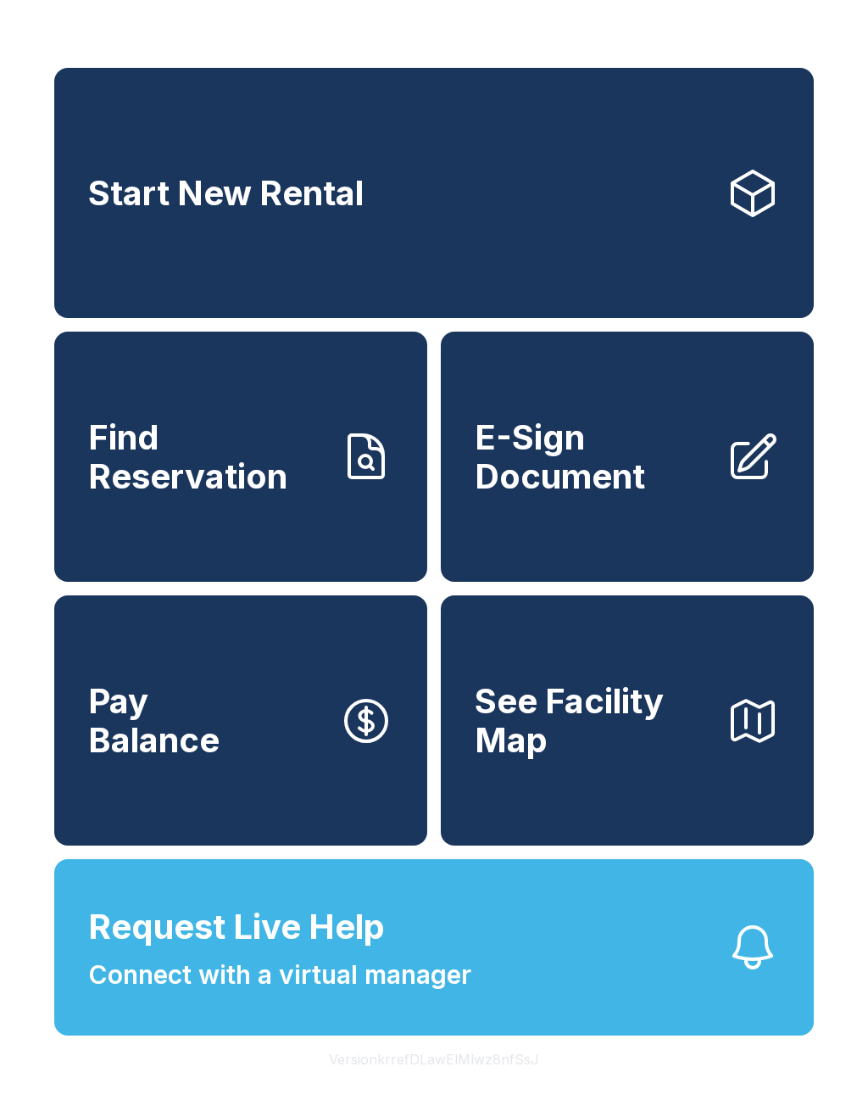
click at [548, 1036] on button "Request Live Help Connect with a virtual manager" at bounding box center [434, 947] width 760 height 176
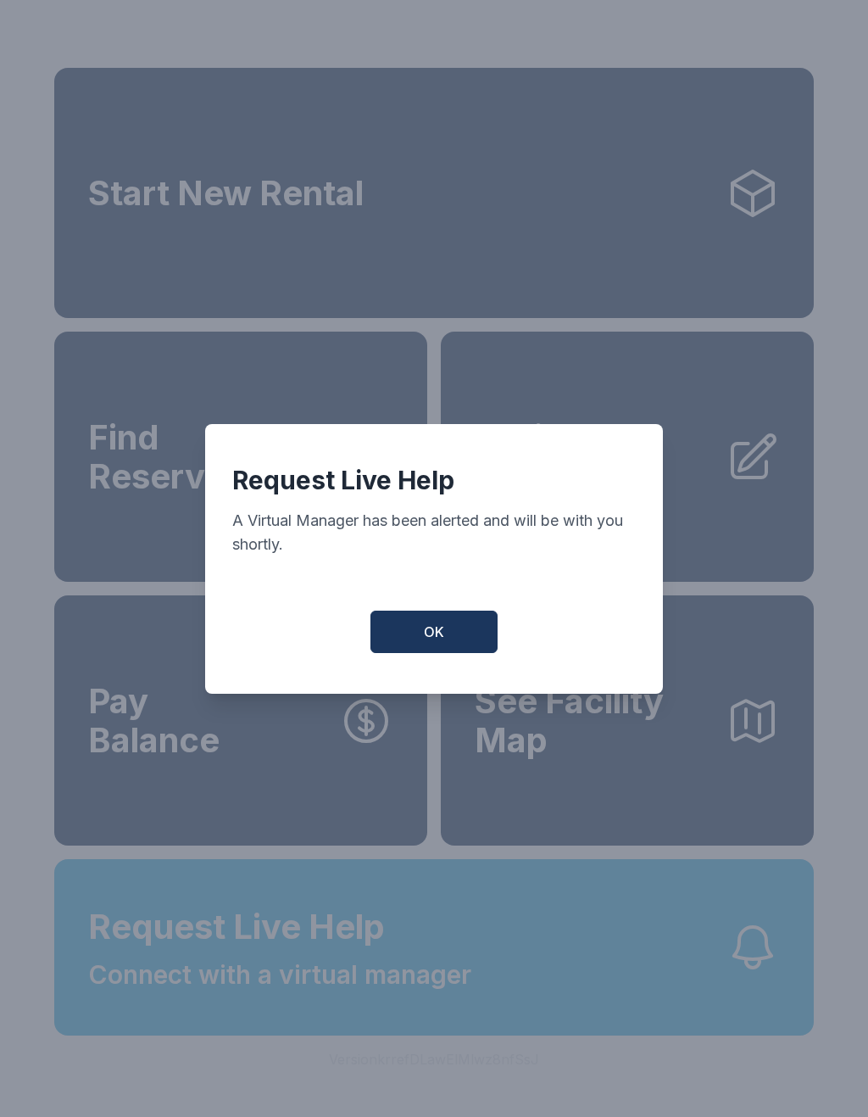
click at [436, 612] on div "Request Live Help A Virtual Manager has been alerted and will be with you short…" at bounding box center [434, 559] width 458 height 270
click at [436, 611] on div "Request Live Help A Virtual Manager has been alerted and will be with you short…" at bounding box center [434, 559] width 458 height 270
